Goal: Browse casually: Explore the website without a specific task or goal

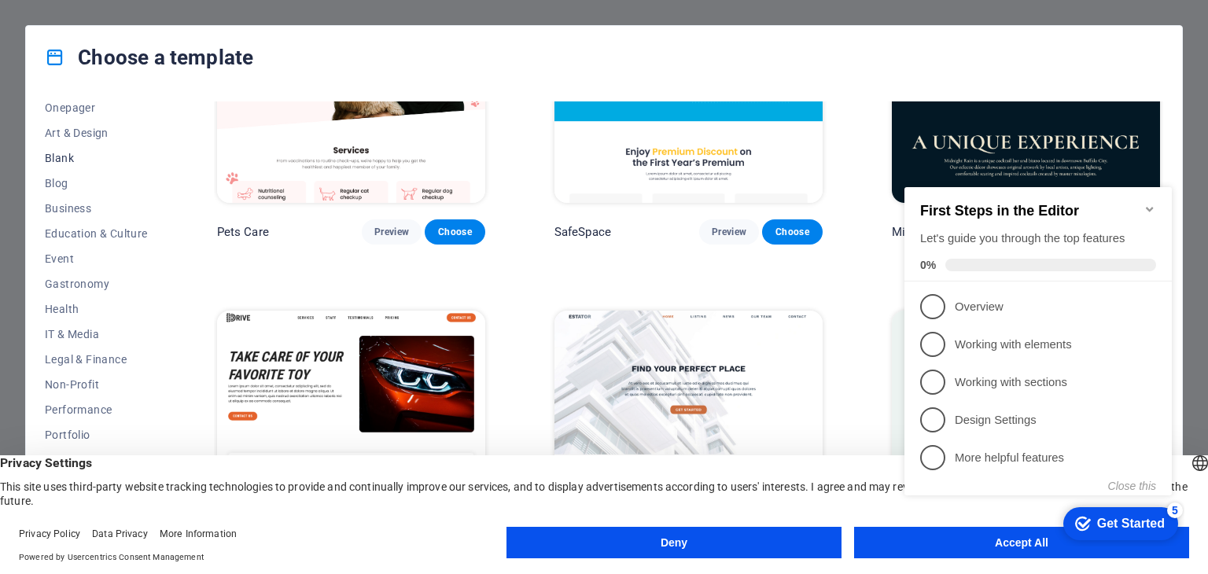
scroll to position [201, 0]
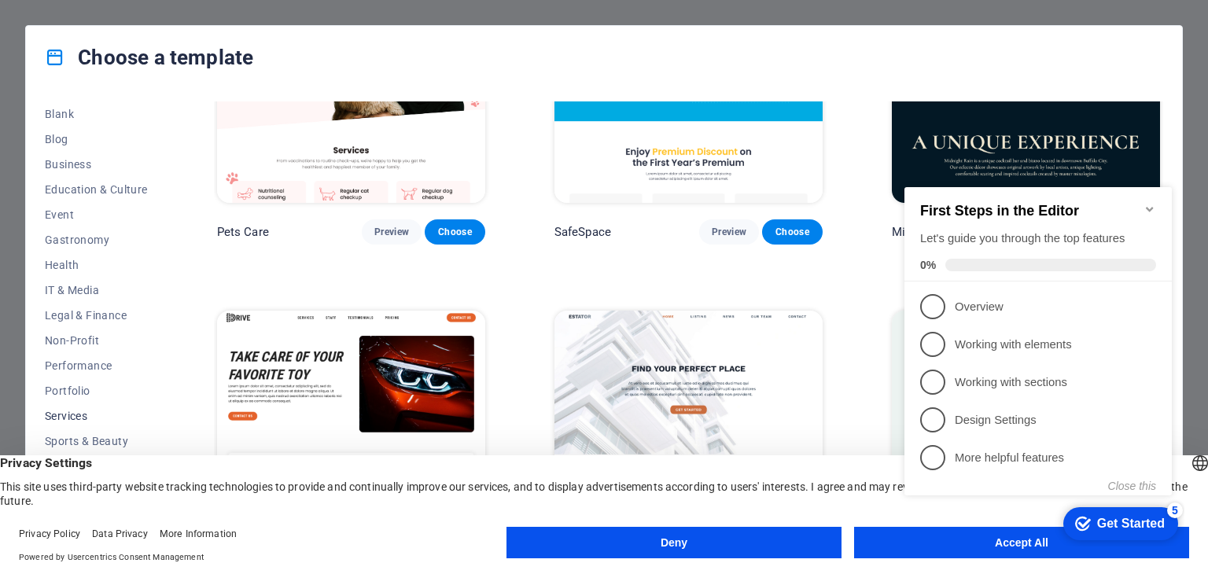
click at [82, 412] on span "Services" at bounding box center [96, 416] width 103 height 13
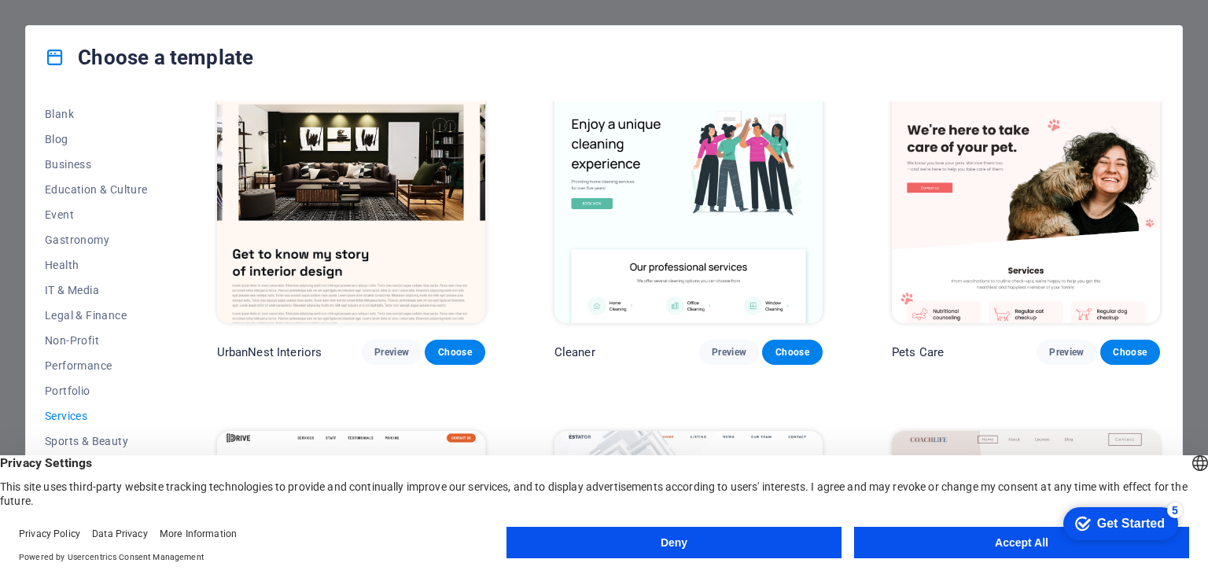
scroll to position [357, 0]
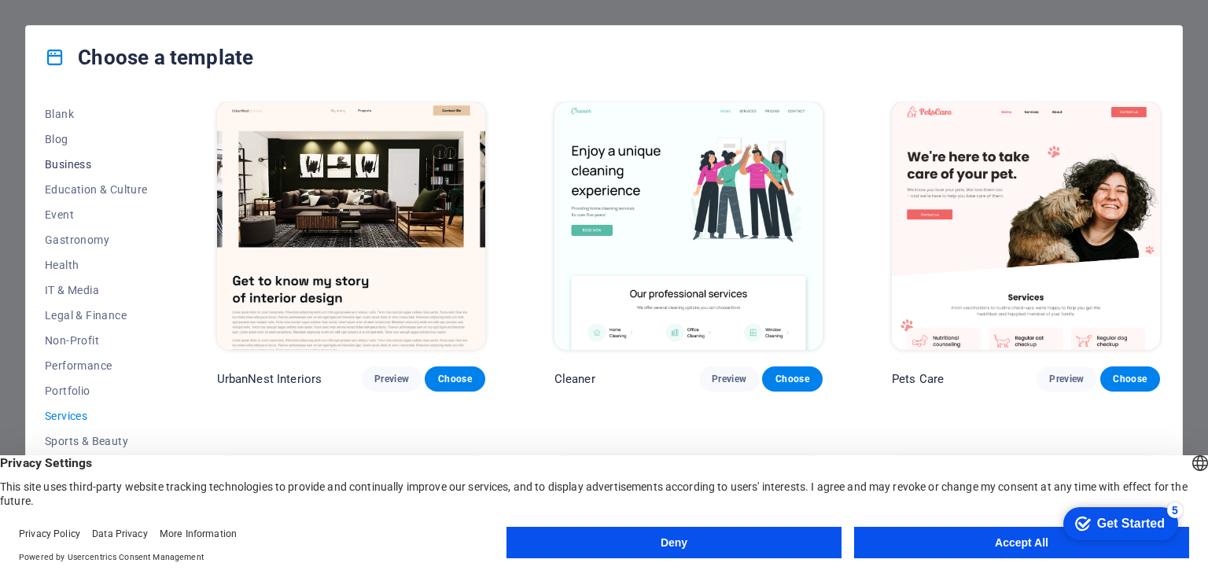
click at [86, 164] on span "Business" at bounding box center [96, 164] width 103 height 13
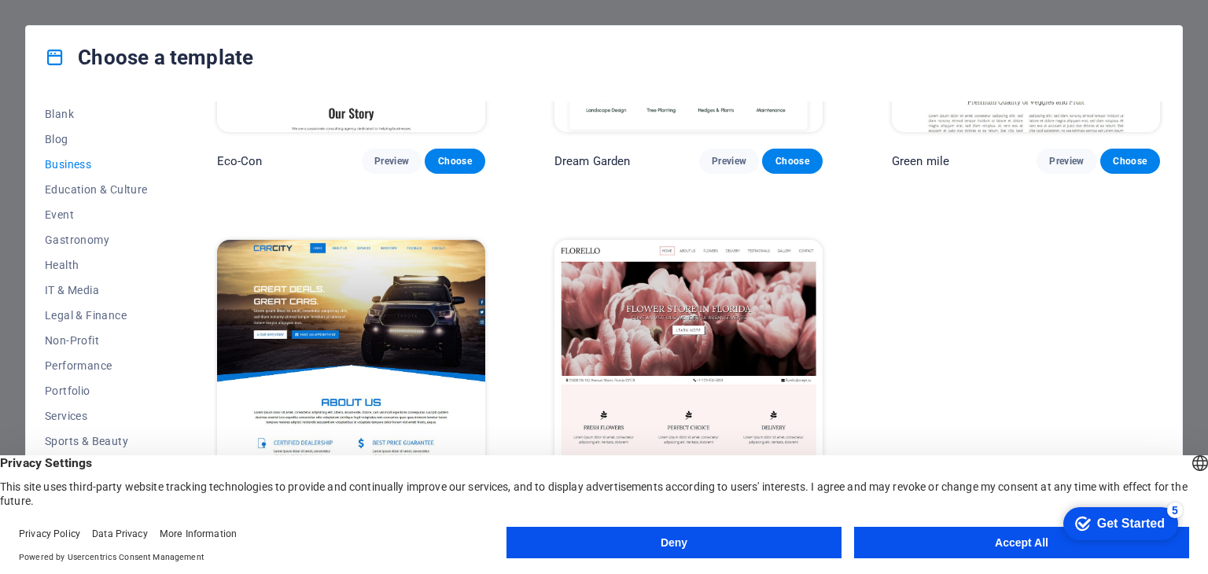
scroll to position [215, 0]
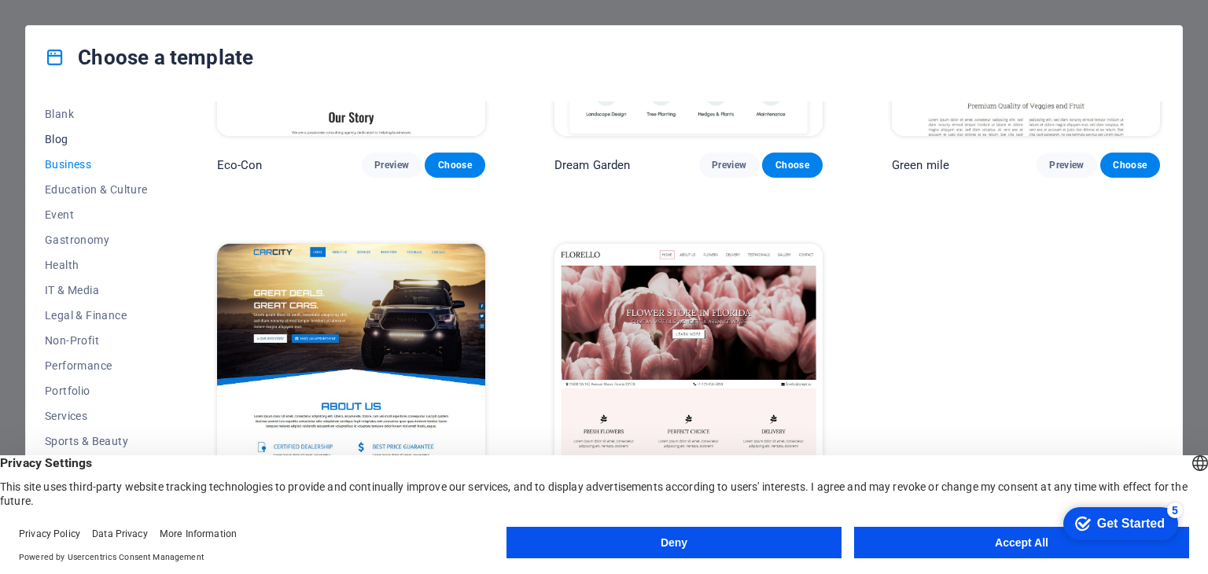
click at [55, 138] on span "Blog" at bounding box center [96, 139] width 103 height 13
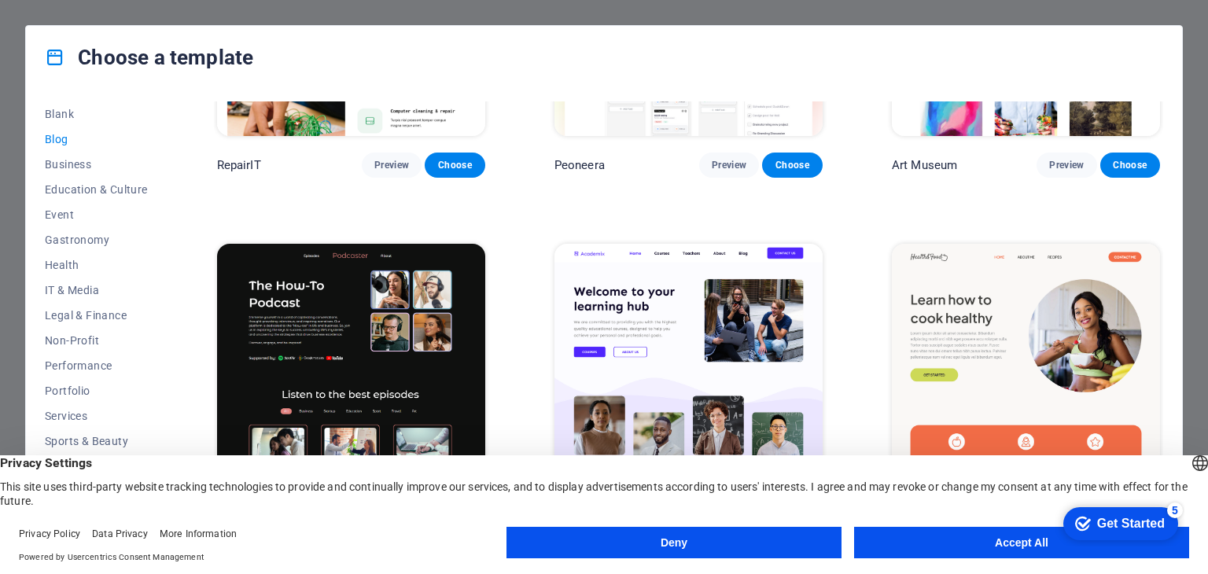
scroll to position [357, 0]
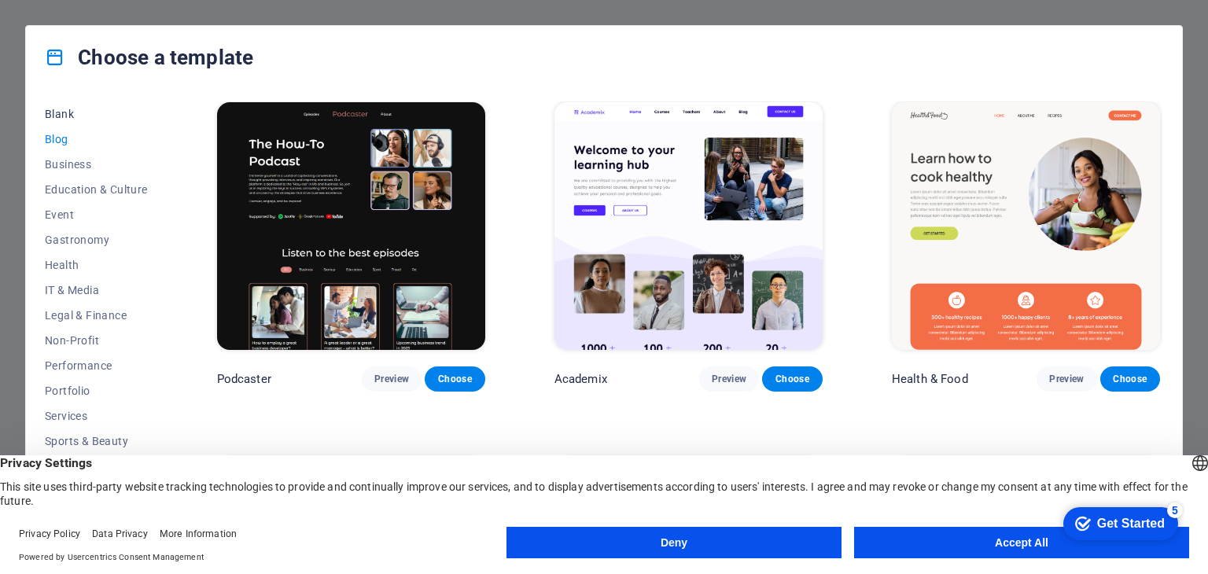
click at [72, 114] on span "Blank" at bounding box center [96, 114] width 103 height 13
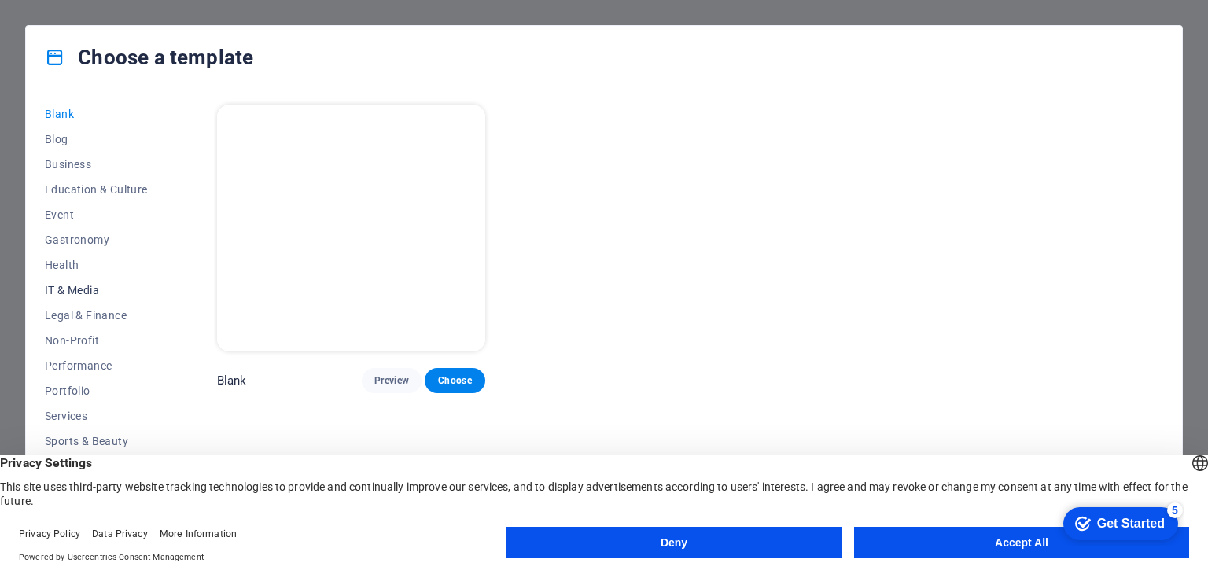
click at [94, 290] on span "IT & Media" at bounding box center [96, 290] width 103 height 13
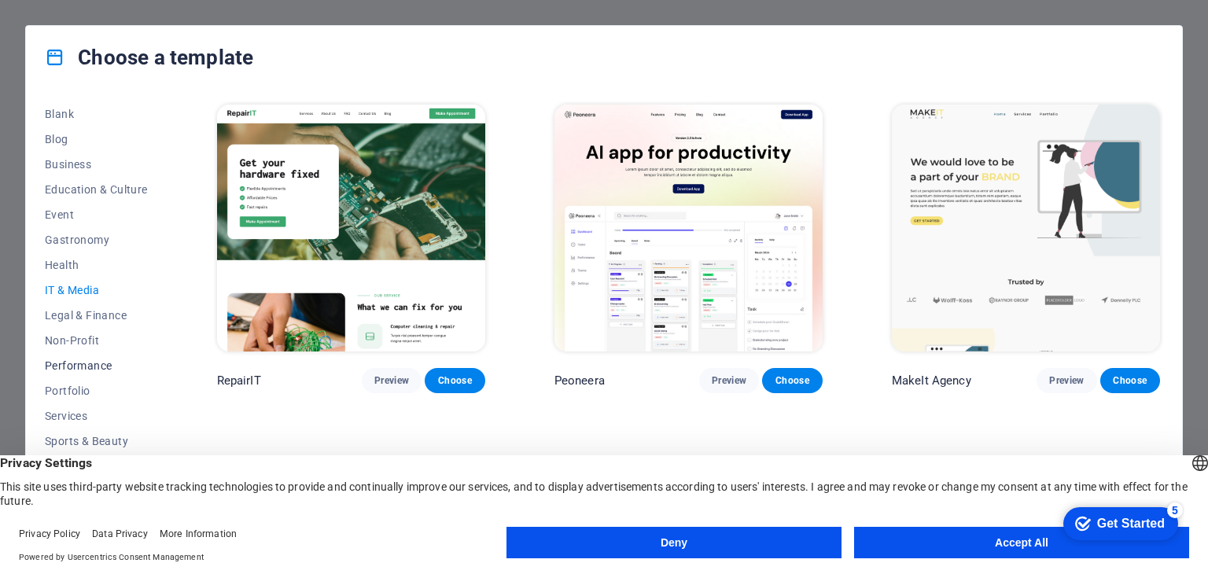
click at [101, 365] on span "Performance" at bounding box center [96, 365] width 103 height 13
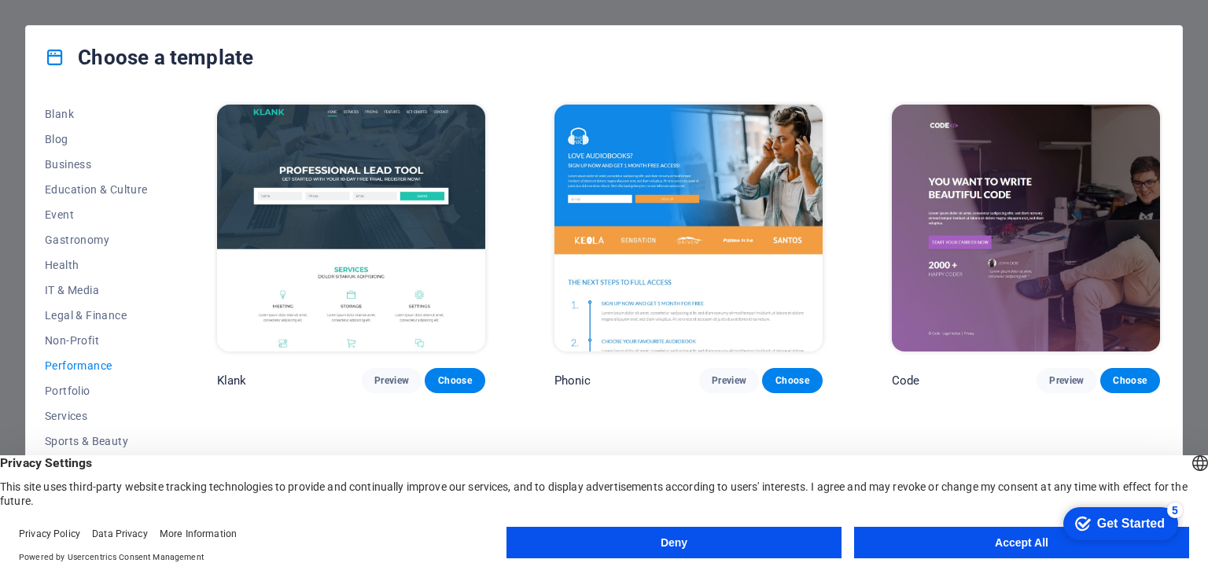
click at [973, 542] on button "Accept All" at bounding box center [1021, 542] width 335 height 31
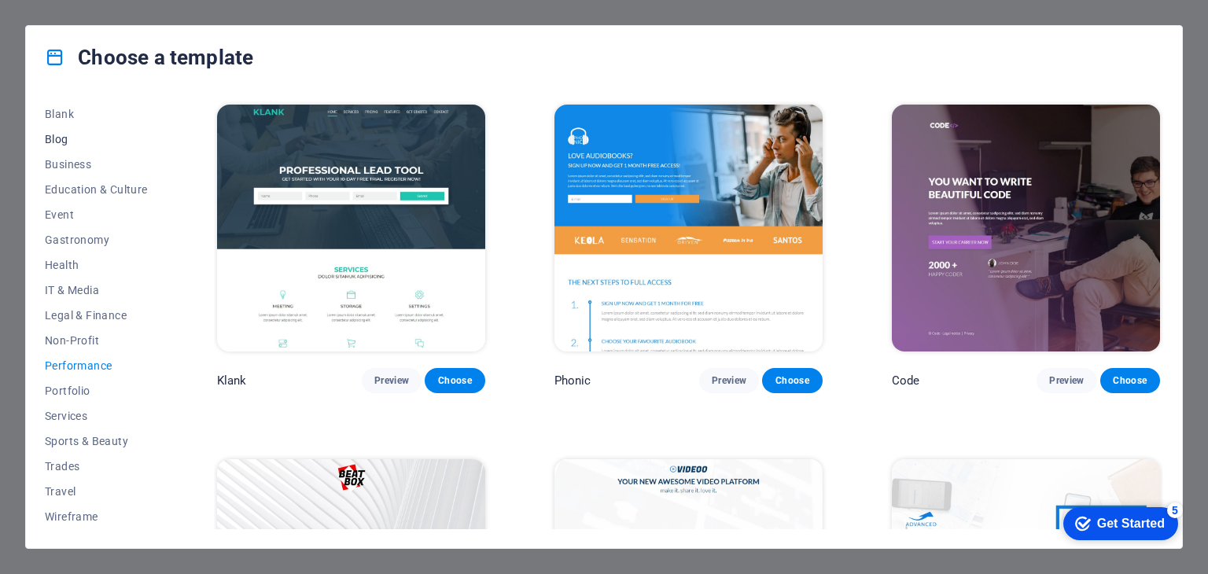
click at [66, 140] on span "Blog" at bounding box center [96, 139] width 103 height 13
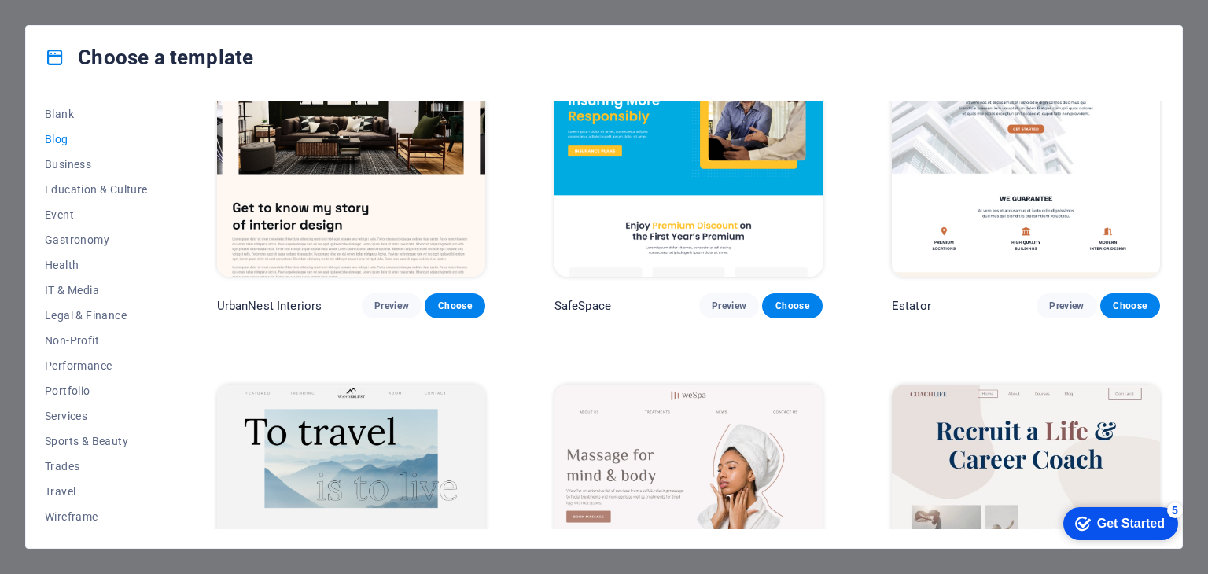
scroll to position [786, 0]
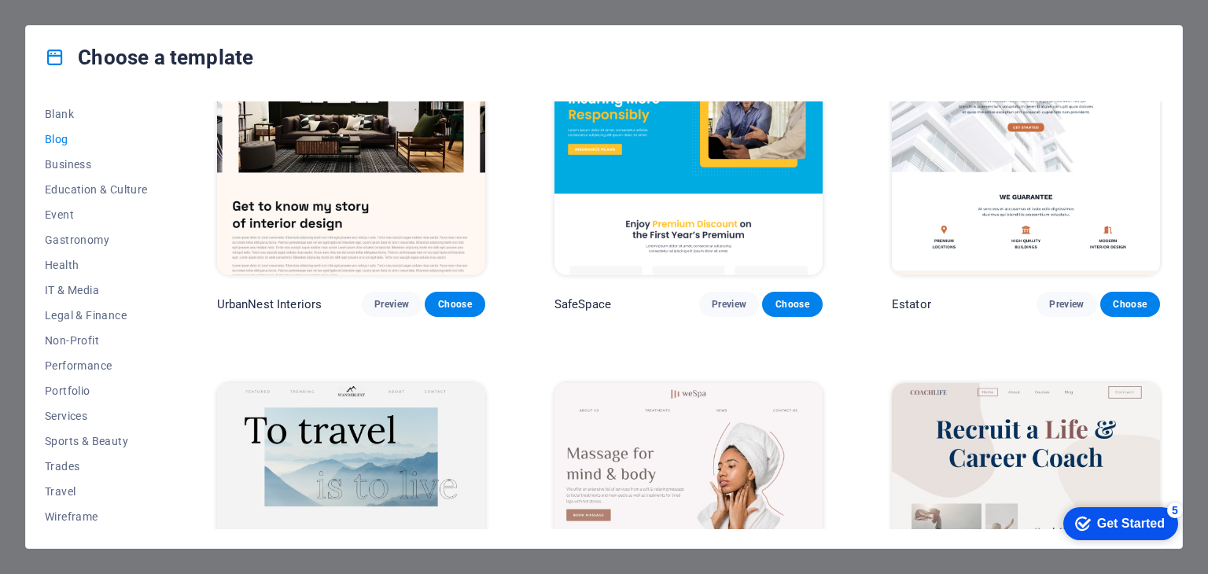
click at [1135, 522] on div "Get Started" at bounding box center [1131, 524] width 68 height 14
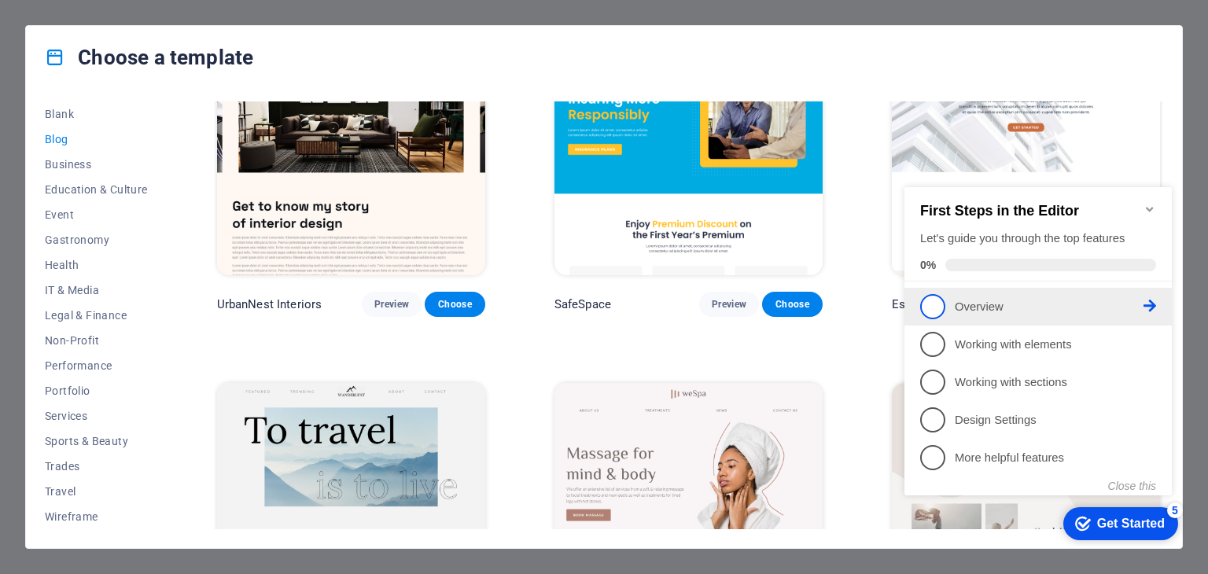
click at [931, 303] on span "1" at bounding box center [932, 306] width 25 height 25
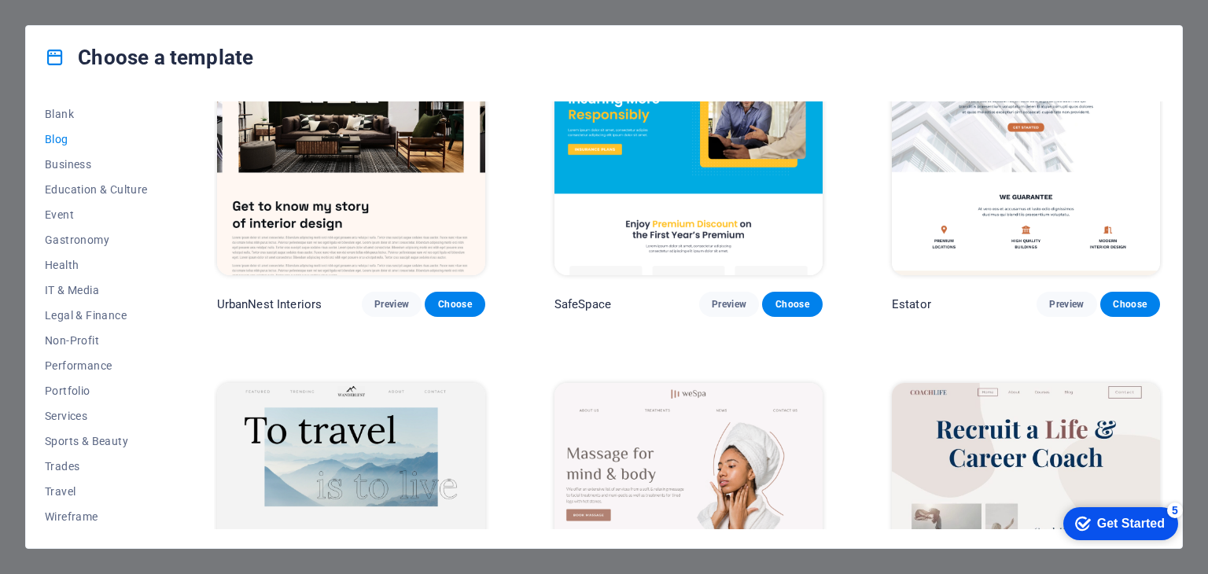
click at [1117, 522] on div "Get Started" at bounding box center [1131, 524] width 68 height 14
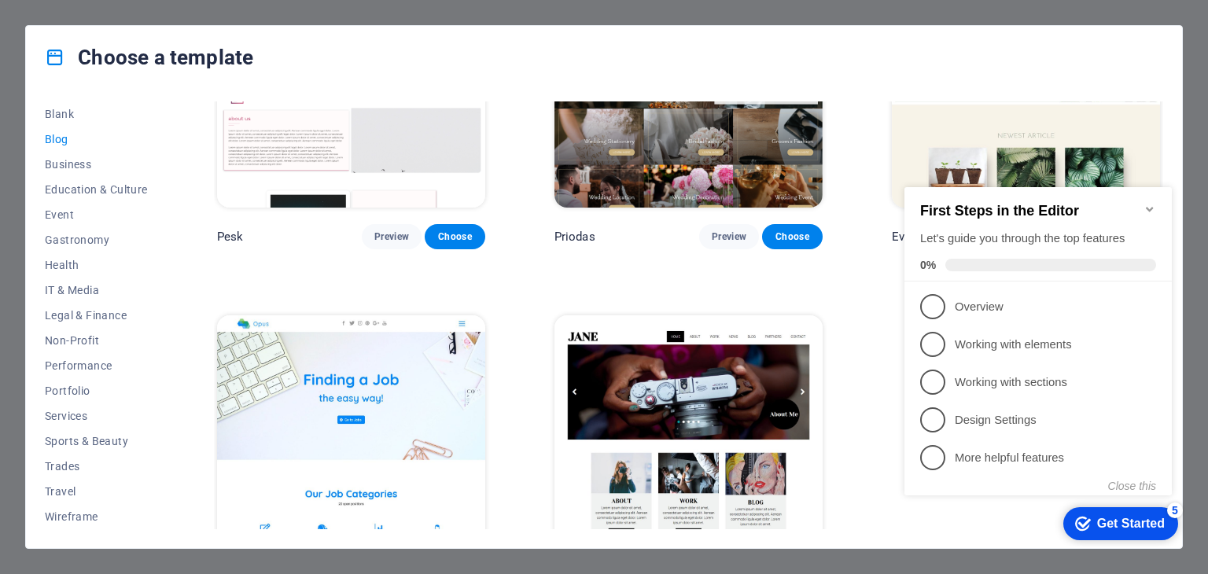
scroll to position [2336, 0]
